Goal: Find specific page/section: Find specific page/section

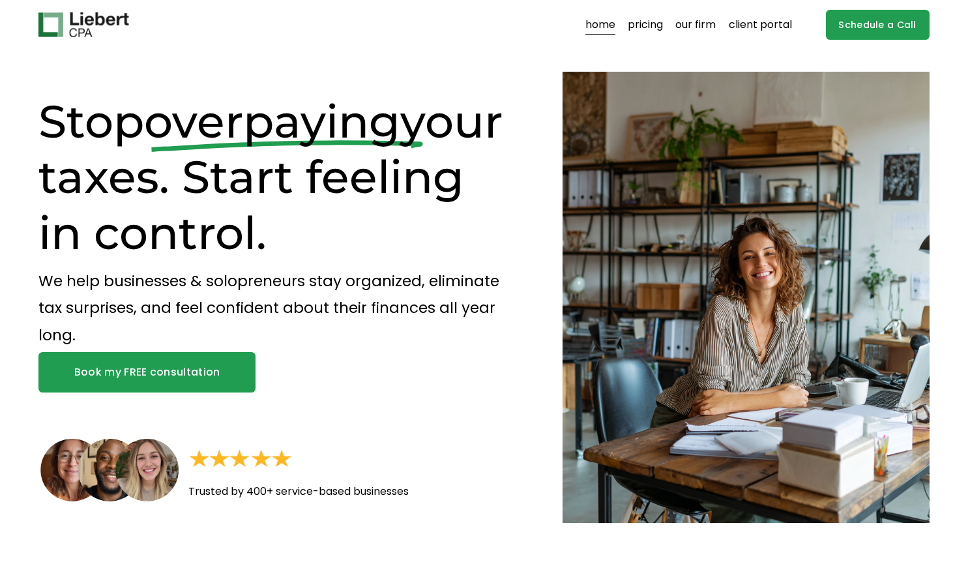
click at [699, 21] on link "our firm" at bounding box center [695, 24] width 40 height 21
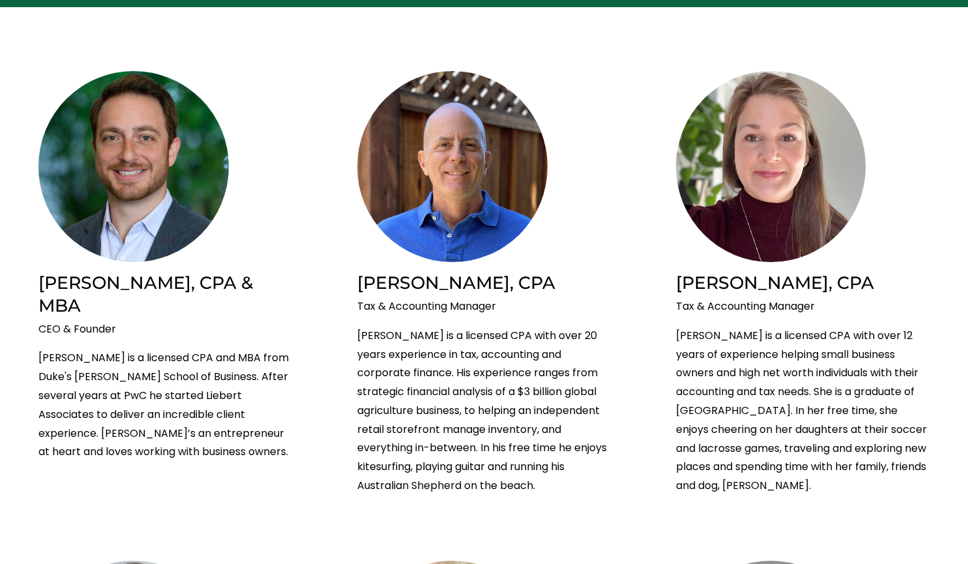
scroll to position [583, 0]
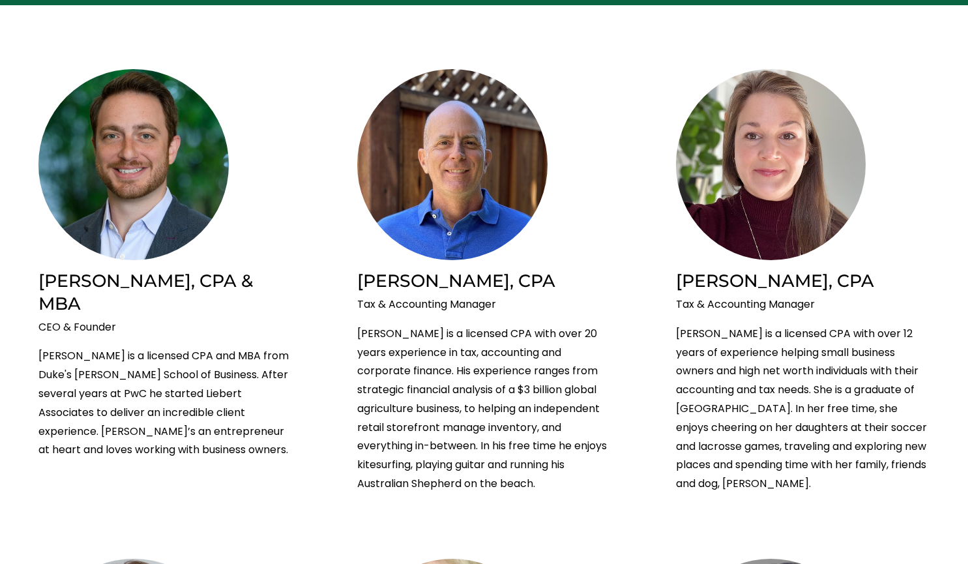
click at [512, 331] on p "Tommy is a licensed CPA with over 20 years experience in tax, accounting and co…" at bounding box center [483, 409] width 253 height 169
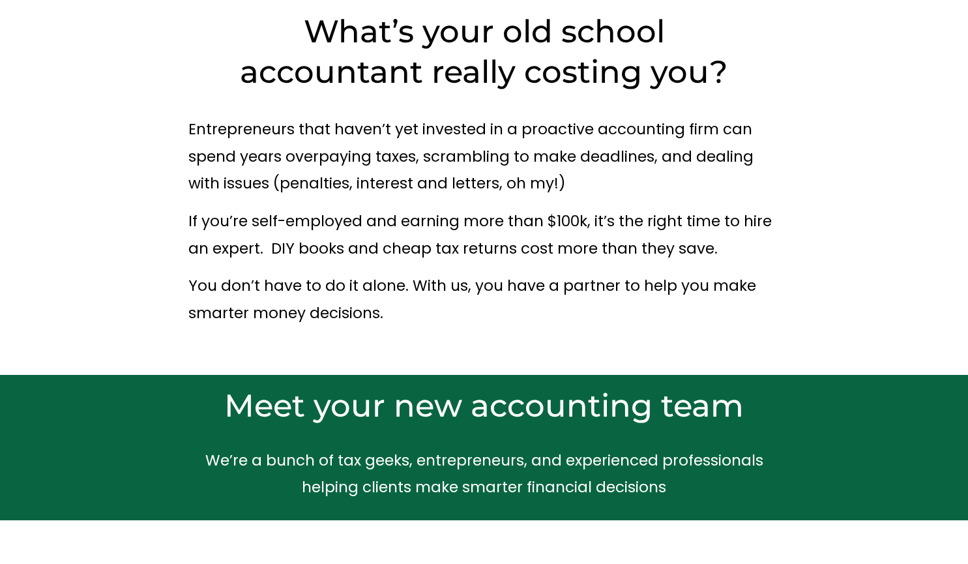
scroll to position [0, 0]
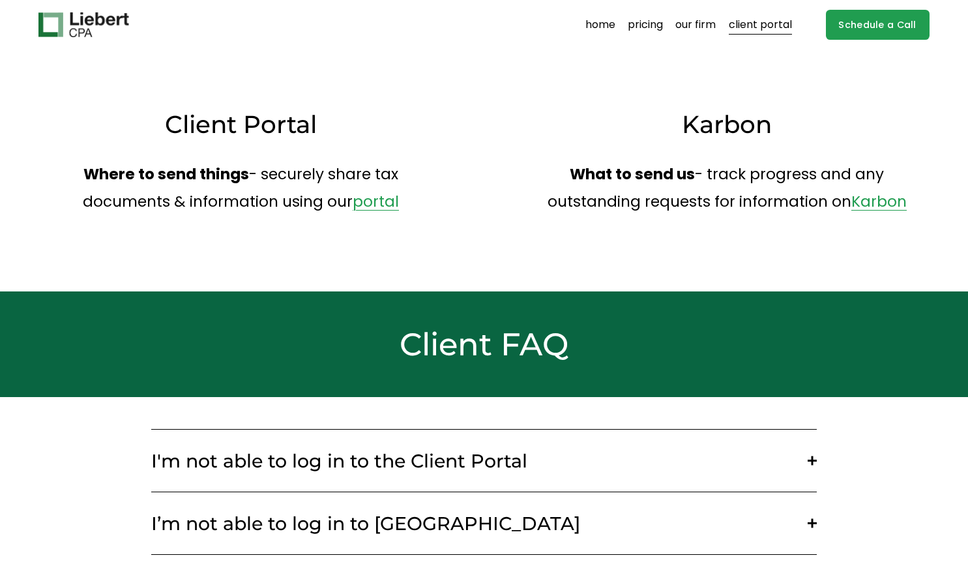
click at [366, 196] on link "portal" at bounding box center [376, 201] width 46 height 21
